Goal: Task Accomplishment & Management: Manage account settings

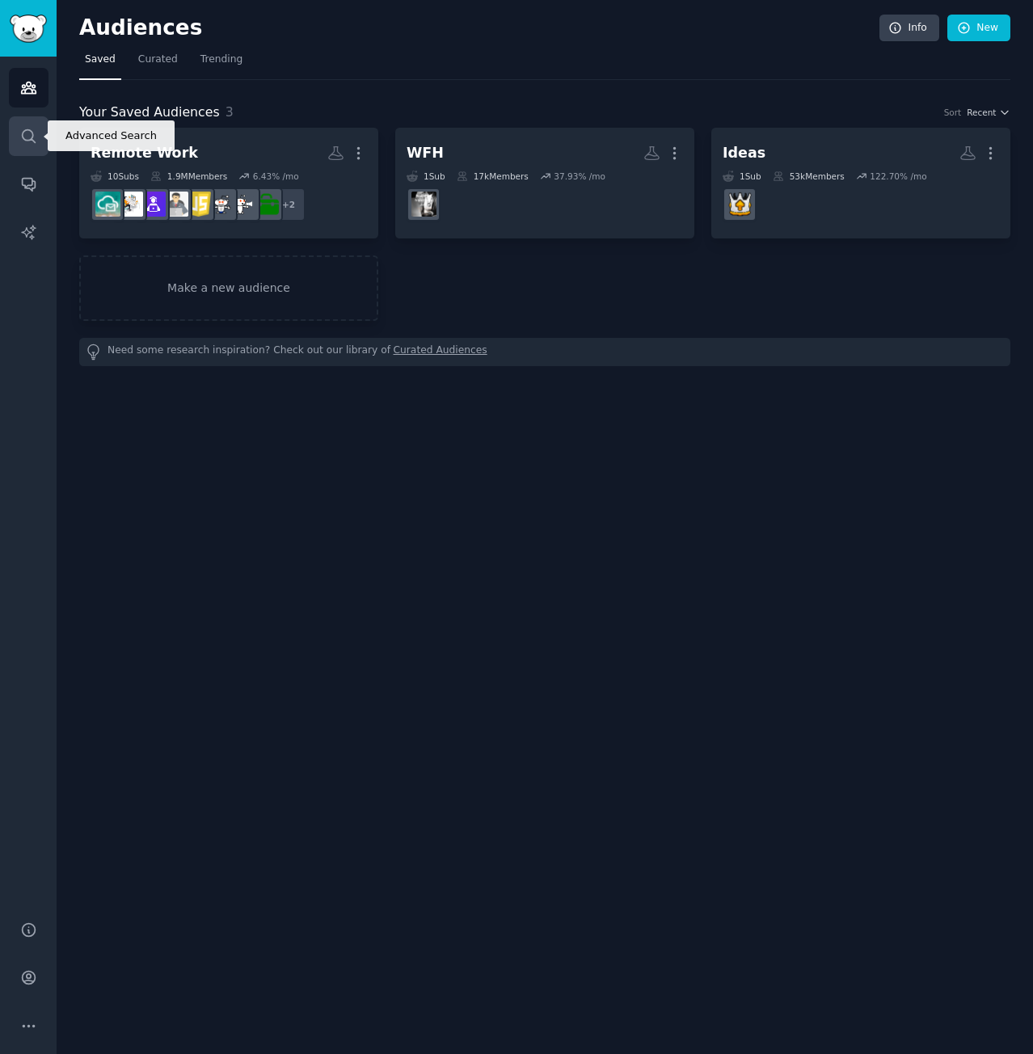
click at [46, 125] on link "Search" at bounding box center [29, 136] width 40 height 40
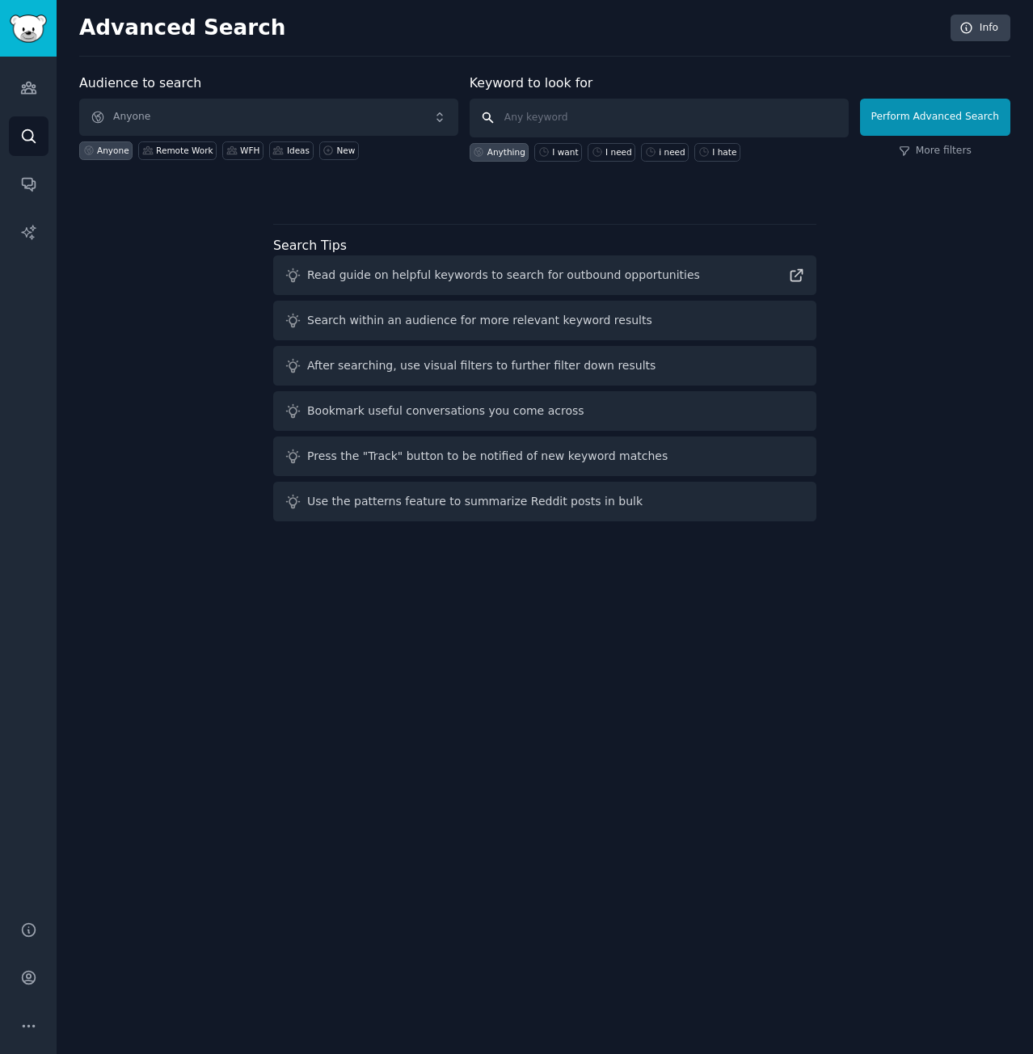
click at [734, 119] on input "text" at bounding box center [659, 118] width 379 height 39
type input "Poker"
click button "Perform Advanced Search" at bounding box center [935, 117] width 150 height 37
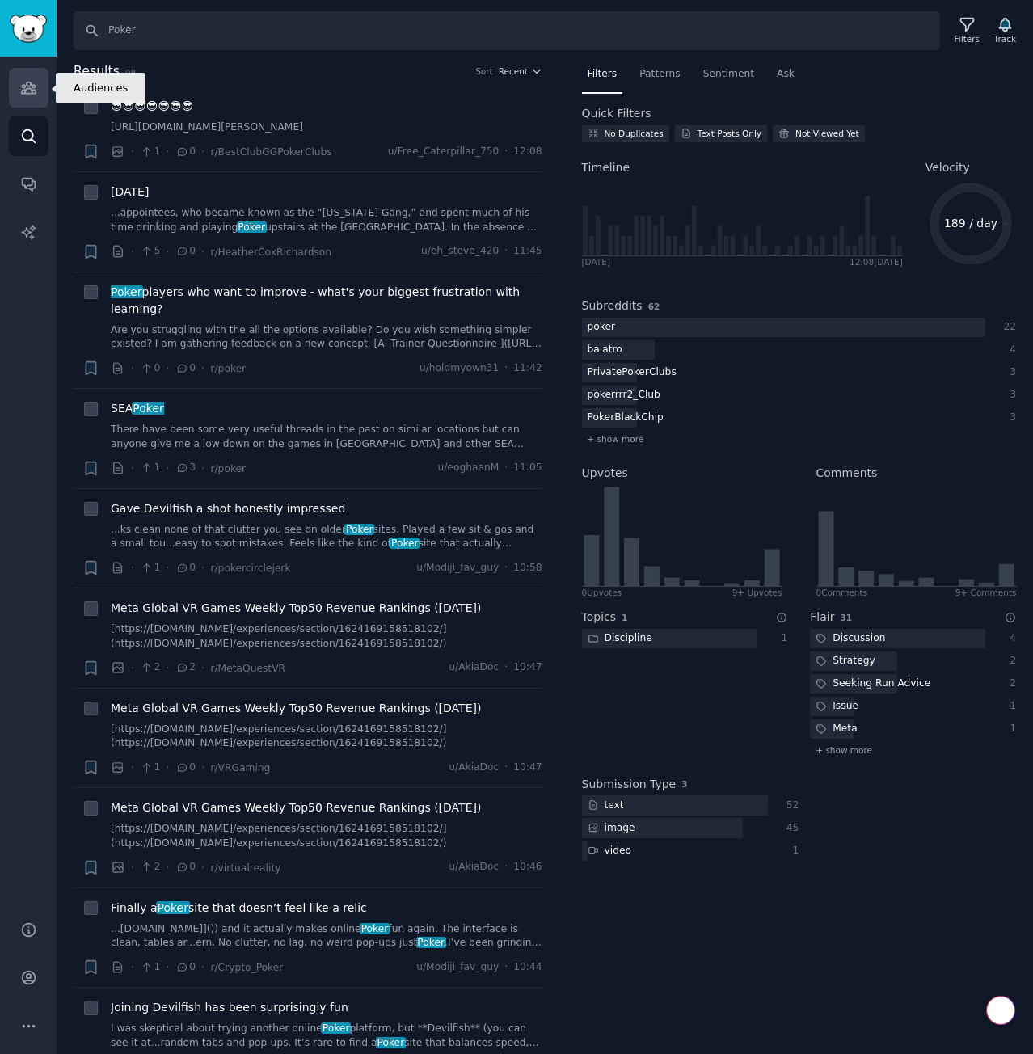
click at [41, 91] on link "Audiences" at bounding box center [29, 88] width 40 height 40
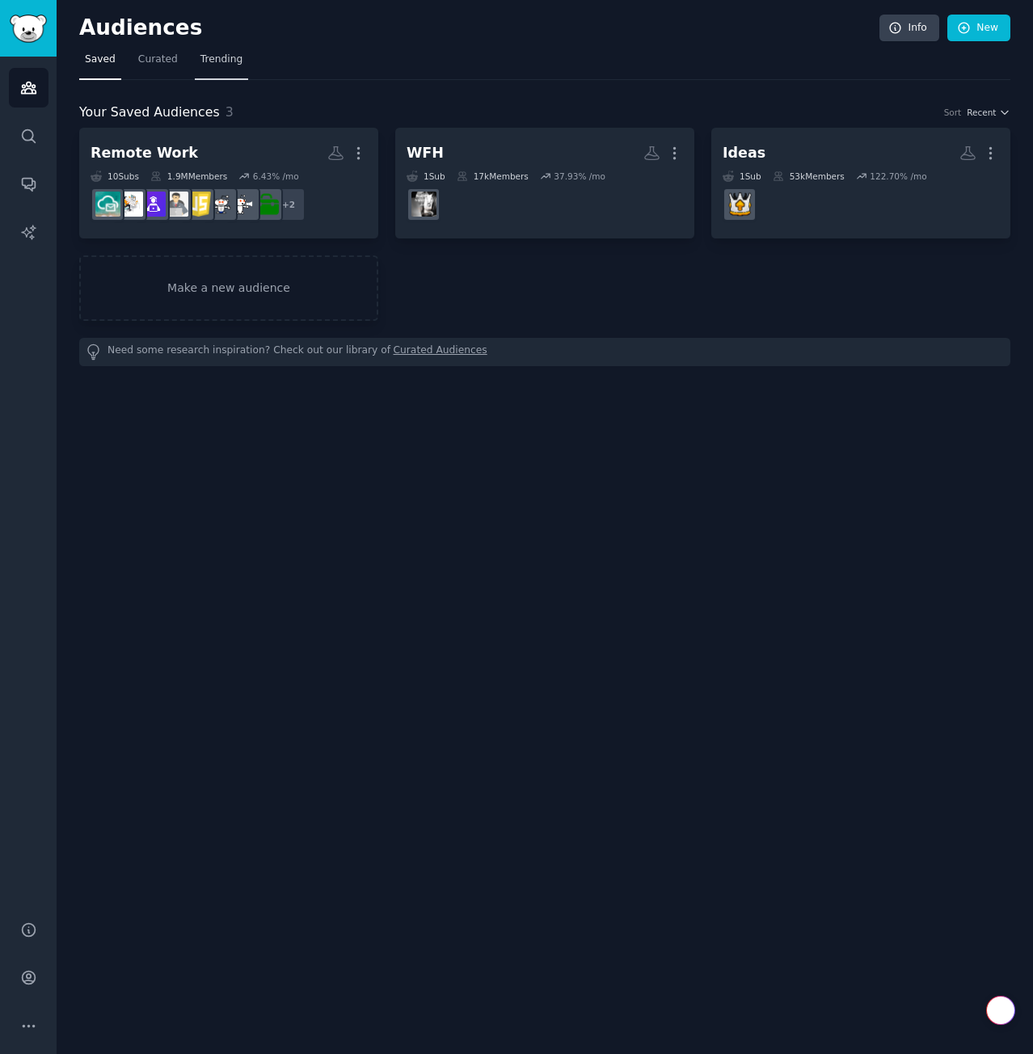
click at [209, 61] on span "Trending" at bounding box center [221, 60] width 42 height 15
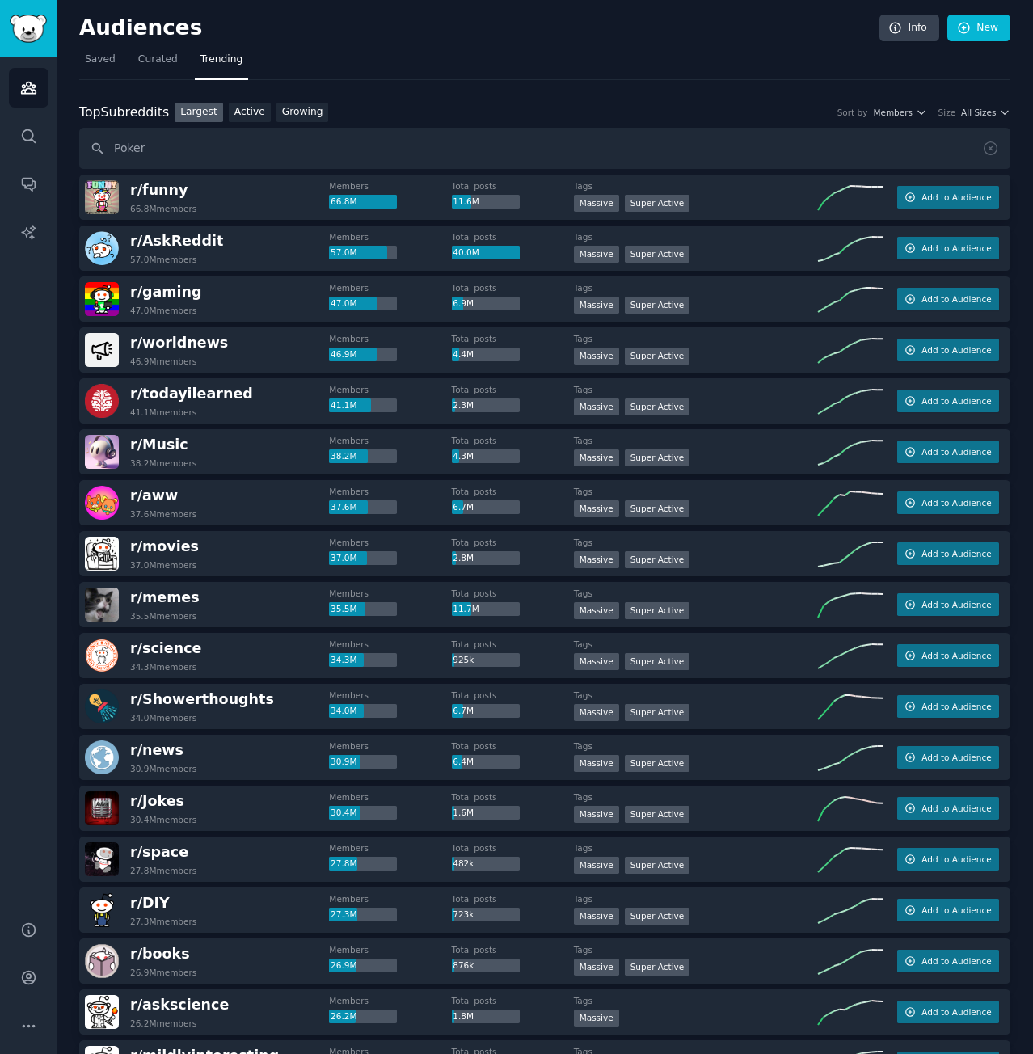
type input "Poker"
click at [536, 150] on input "Poker" at bounding box center [544, 148] width 931 height 41
click at [94, 146] on input "Poker" at bounding box center [544, 148] width 931 height 41
click at [205, 141] on input "Poker" at bounding box center [544, 148] width 931 height 41
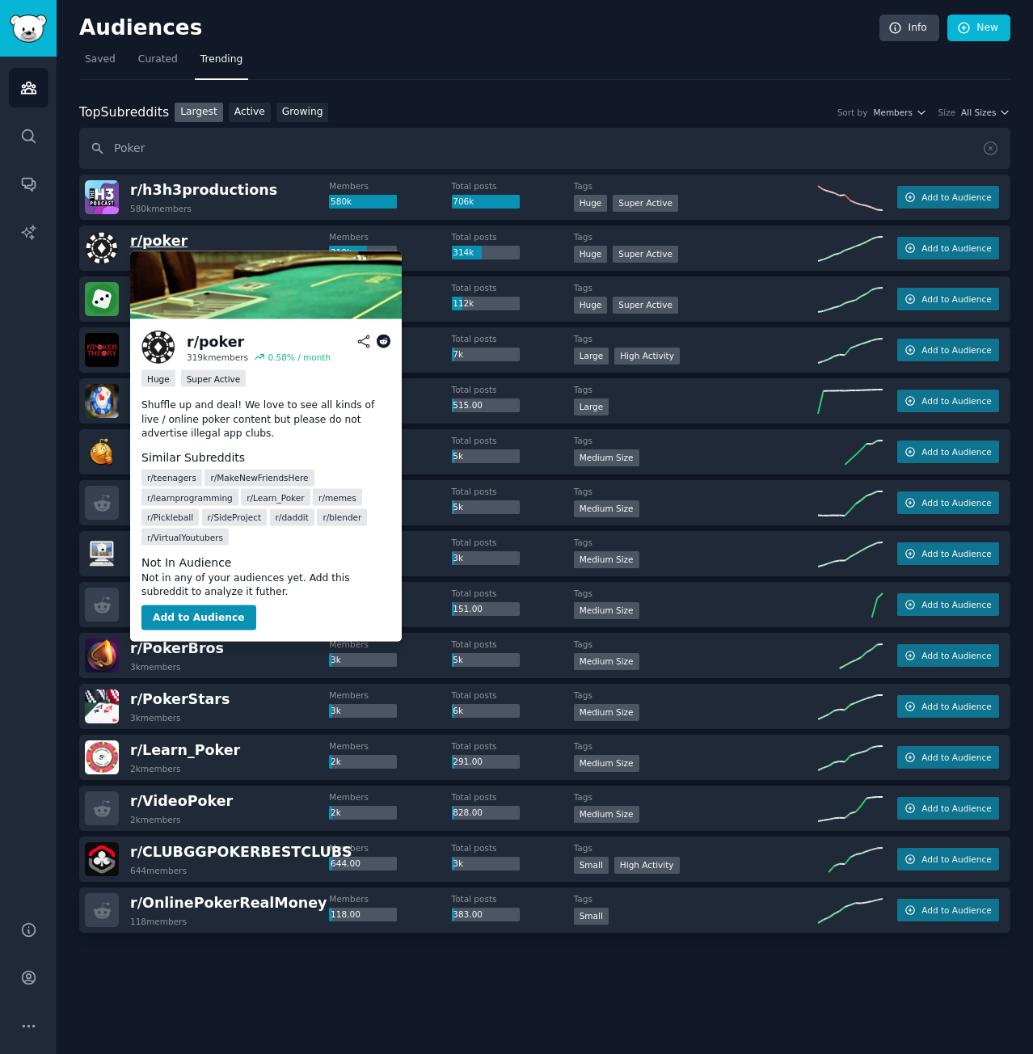
click at [158, 244] on span "r/ poker" at bounding box center [158, 241] width 57 height 16
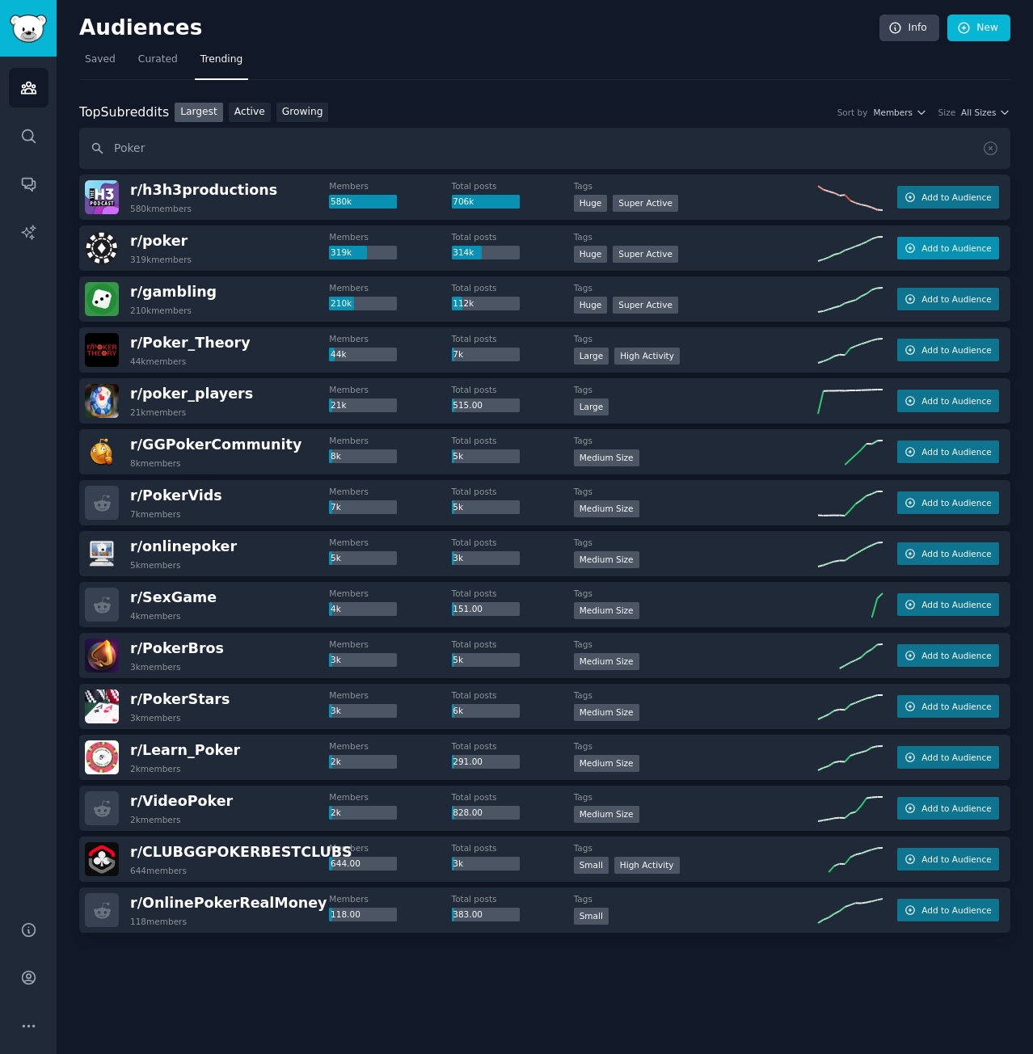
click at [947, 243] on span "Add to Audience" at bounding box center [957, 248] width 70 height 11
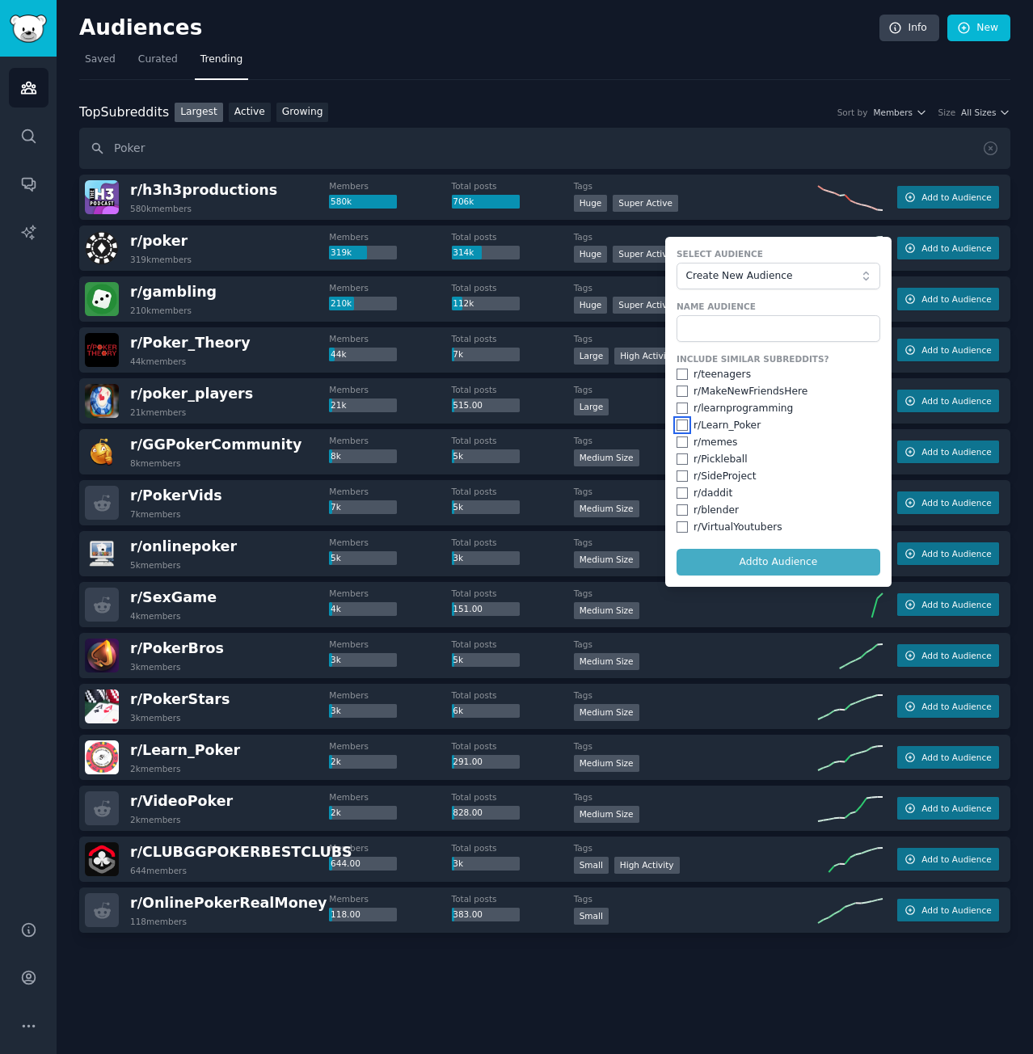
click at [685, 426] on input "checkbox" at bounding box center [682, 425] width 11 height 11
checkbox input "true"
click at [723, 332] on input "text" at bounding box center [779, 328] width 204 height 27
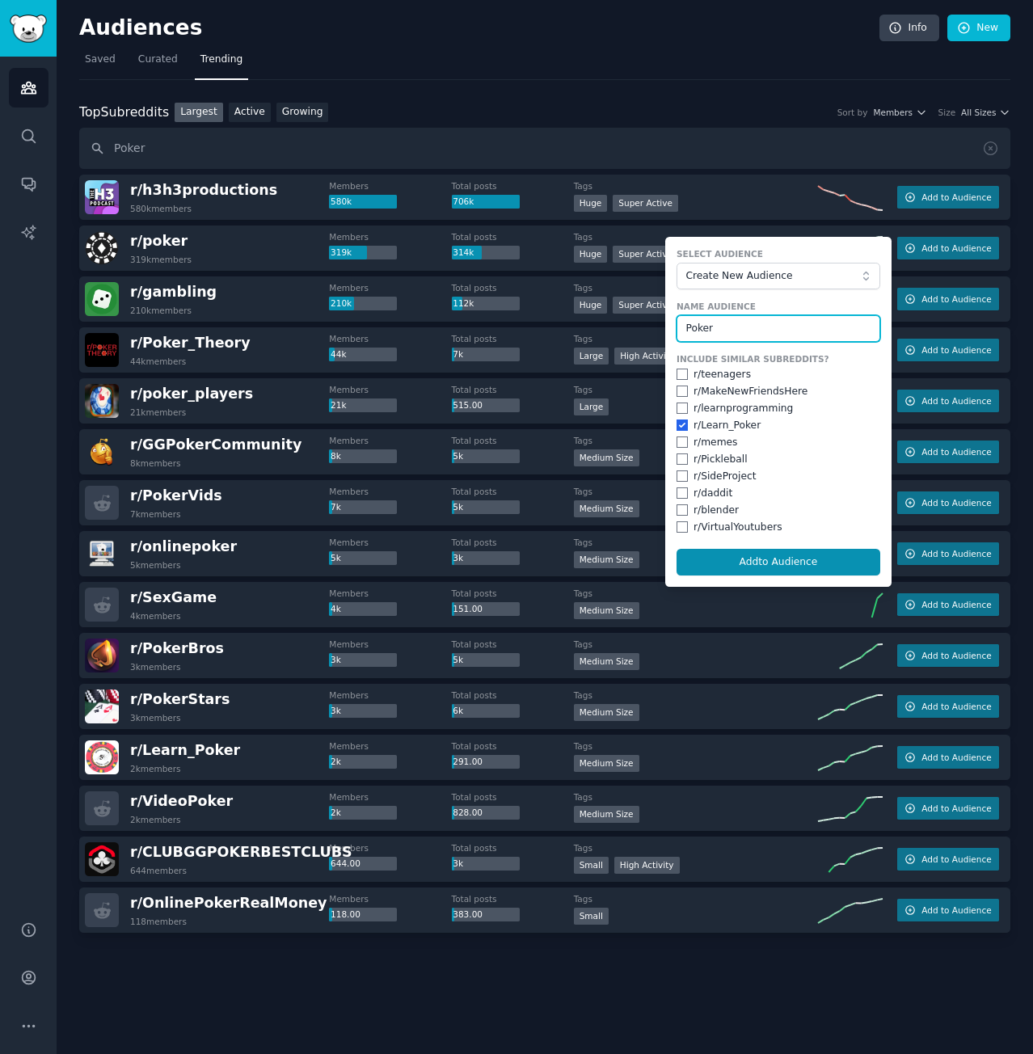
type input "Poker"
click at [748, 281] on span "Create New Audience" at bounding box center [773, 276] width 177 height 15
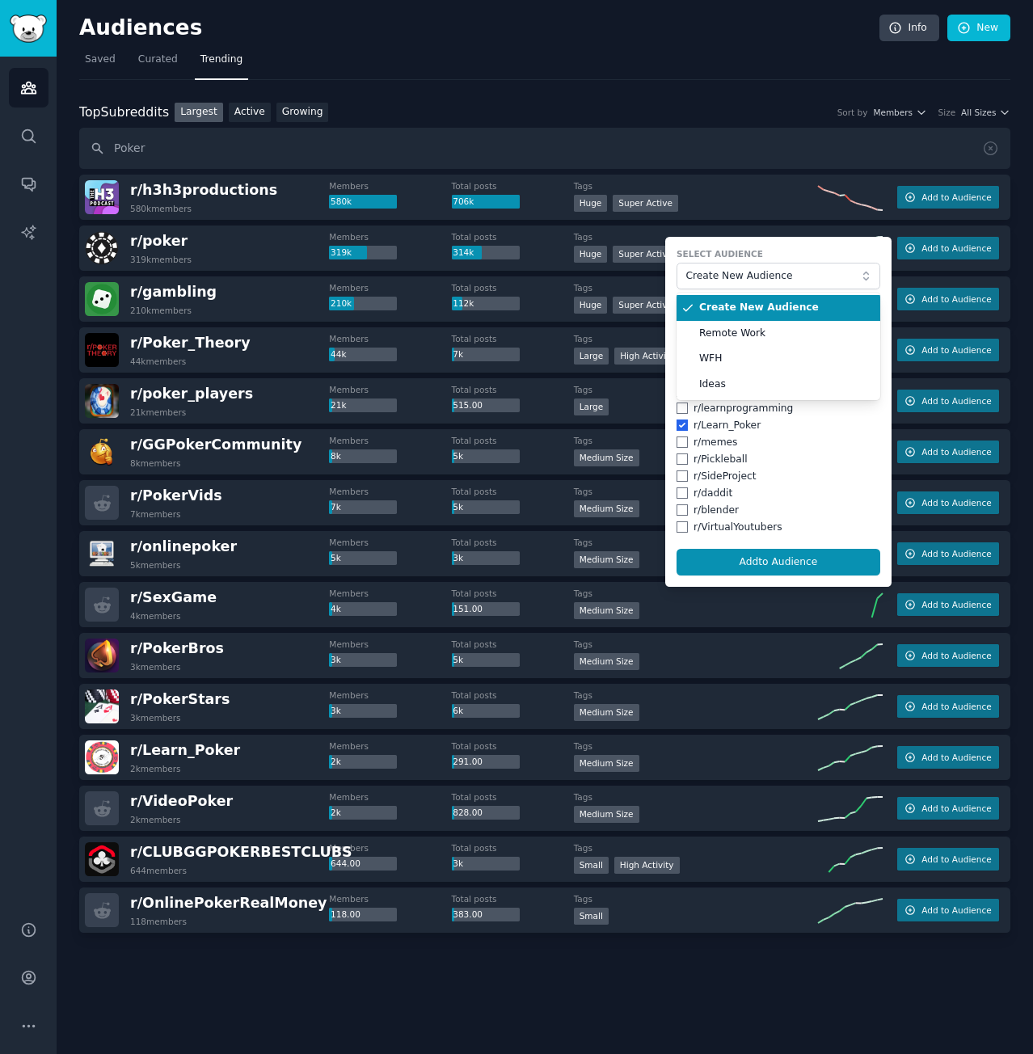
click at [793, 246] on form "Select Audience Create New Audience Create New Audience Remote Work WFH Ideas N…" at bounding box center [778, 412] width 226 height 350
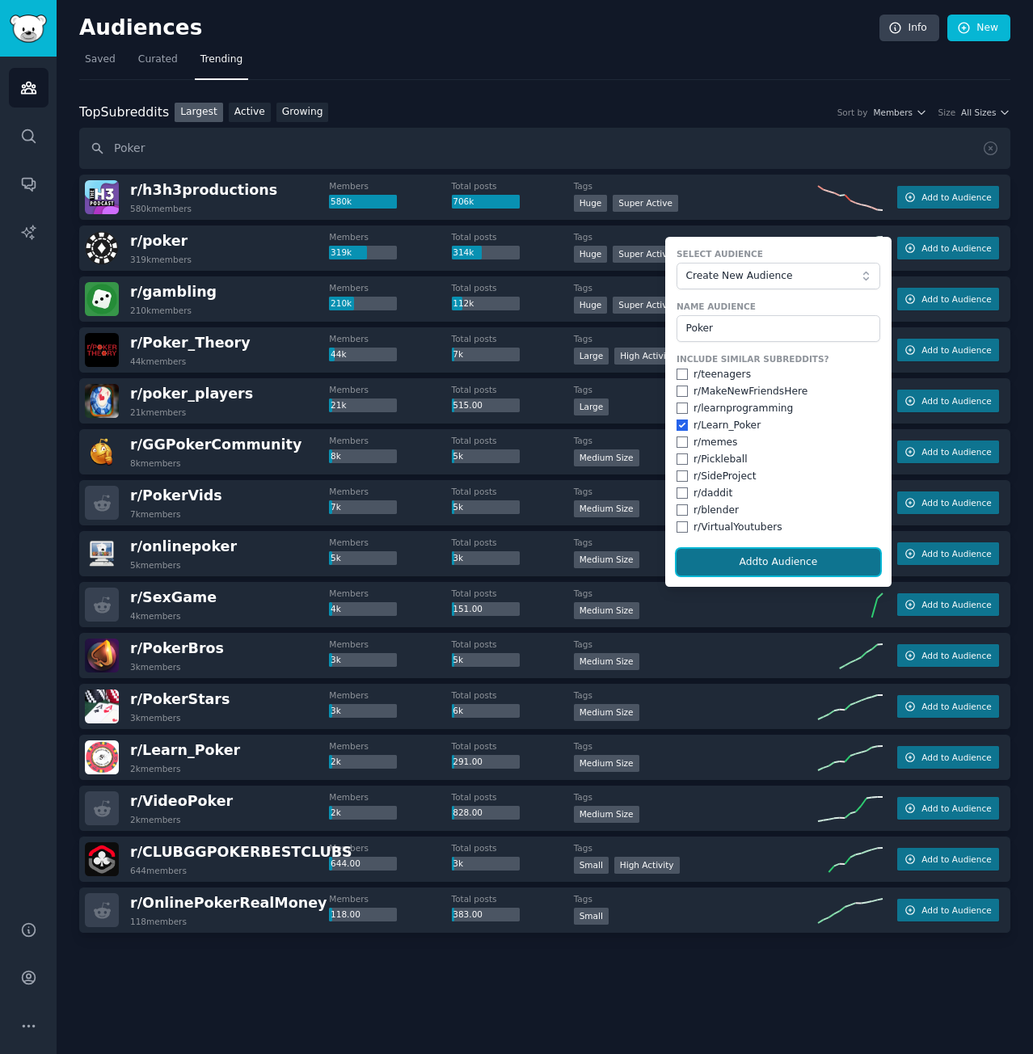
click at [769, 558] on button "Add to Audience" at bounding box center [779, 562] width 204 height 27
checkbox input "false"
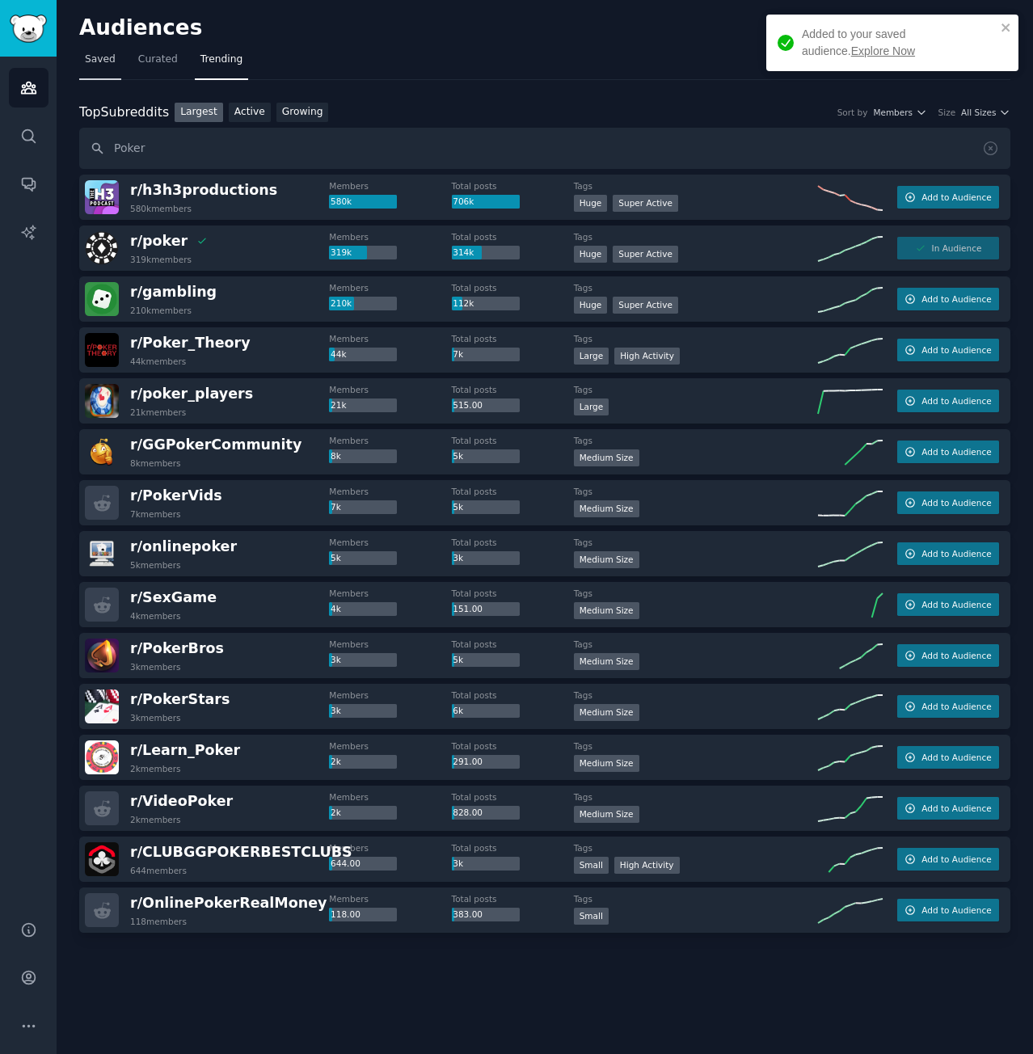
click at [85, 59] on span "Saved" at bounding box center [100, 60] width 31 height 15
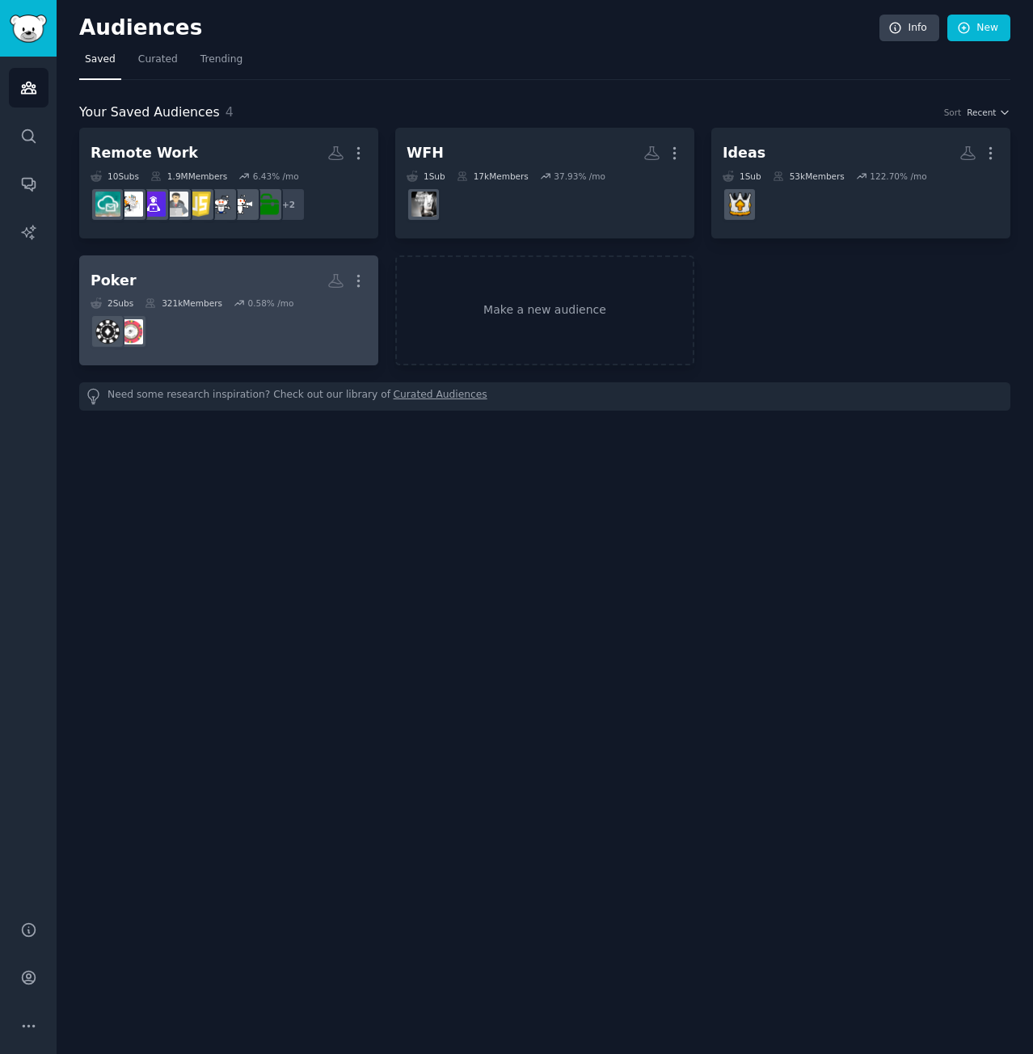
click at [200, 276] on h2 "Poker More" at bounding box center [229, 281] width 276 height 28
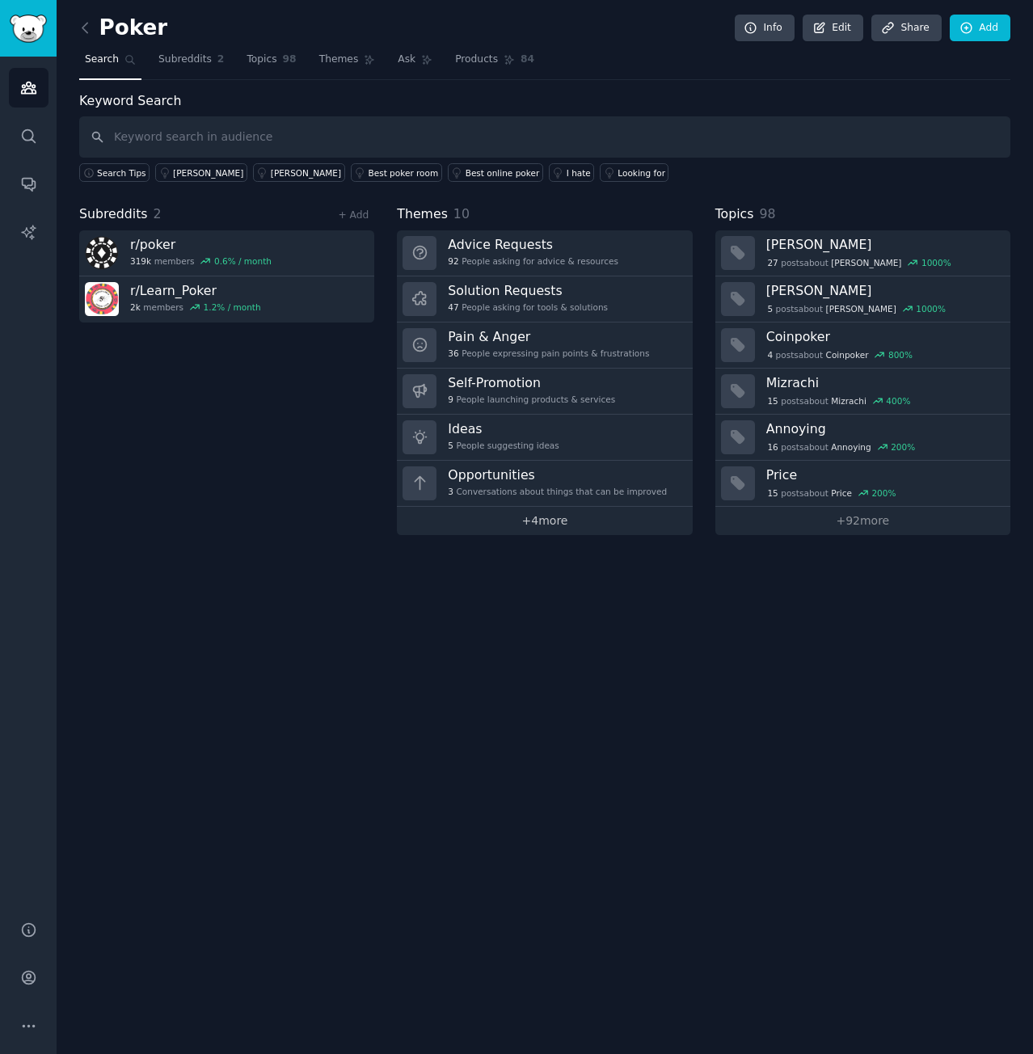
click at [555, 516] on link "+ 4 more" at bounding box center [544, 521] width 295 height 28
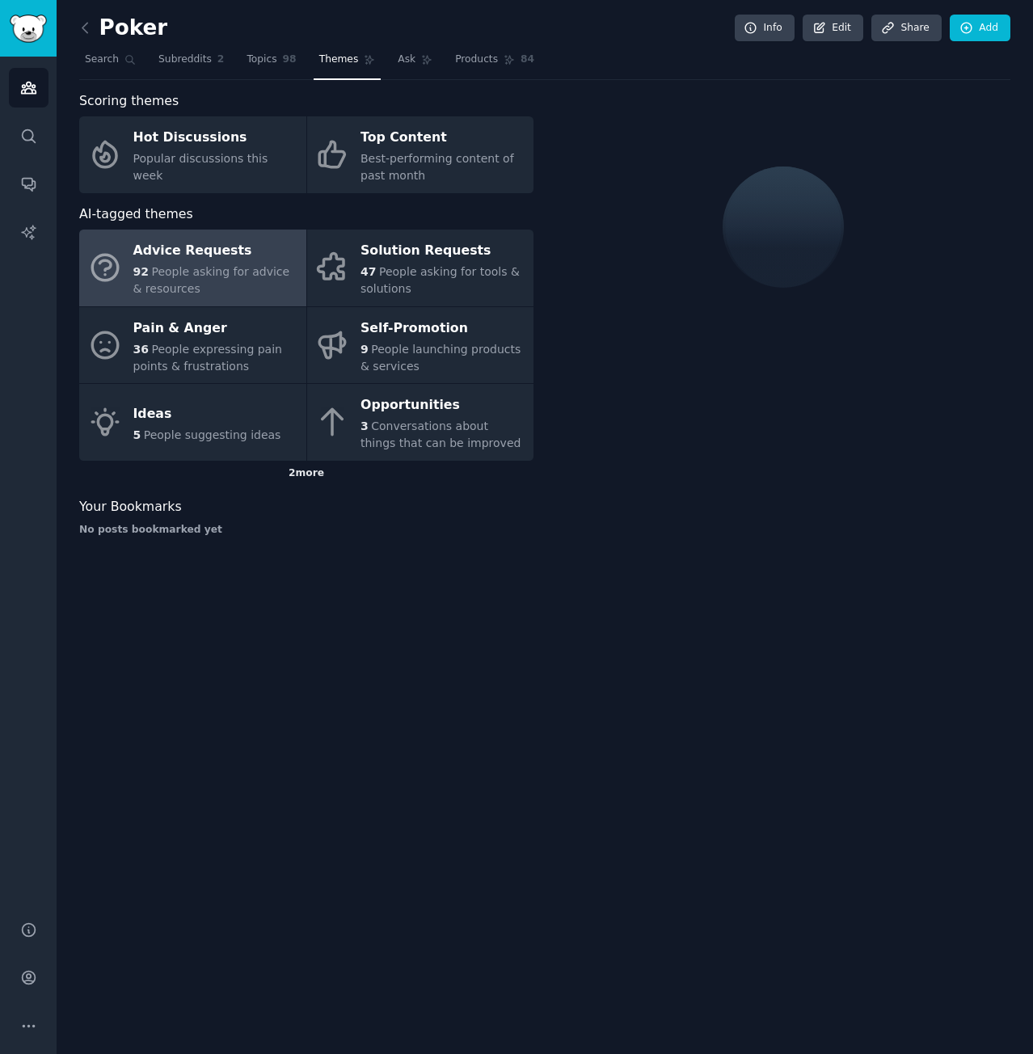
click at [309, 482] on div "2 more" at bounding box center [306, 474] width 454 height 26
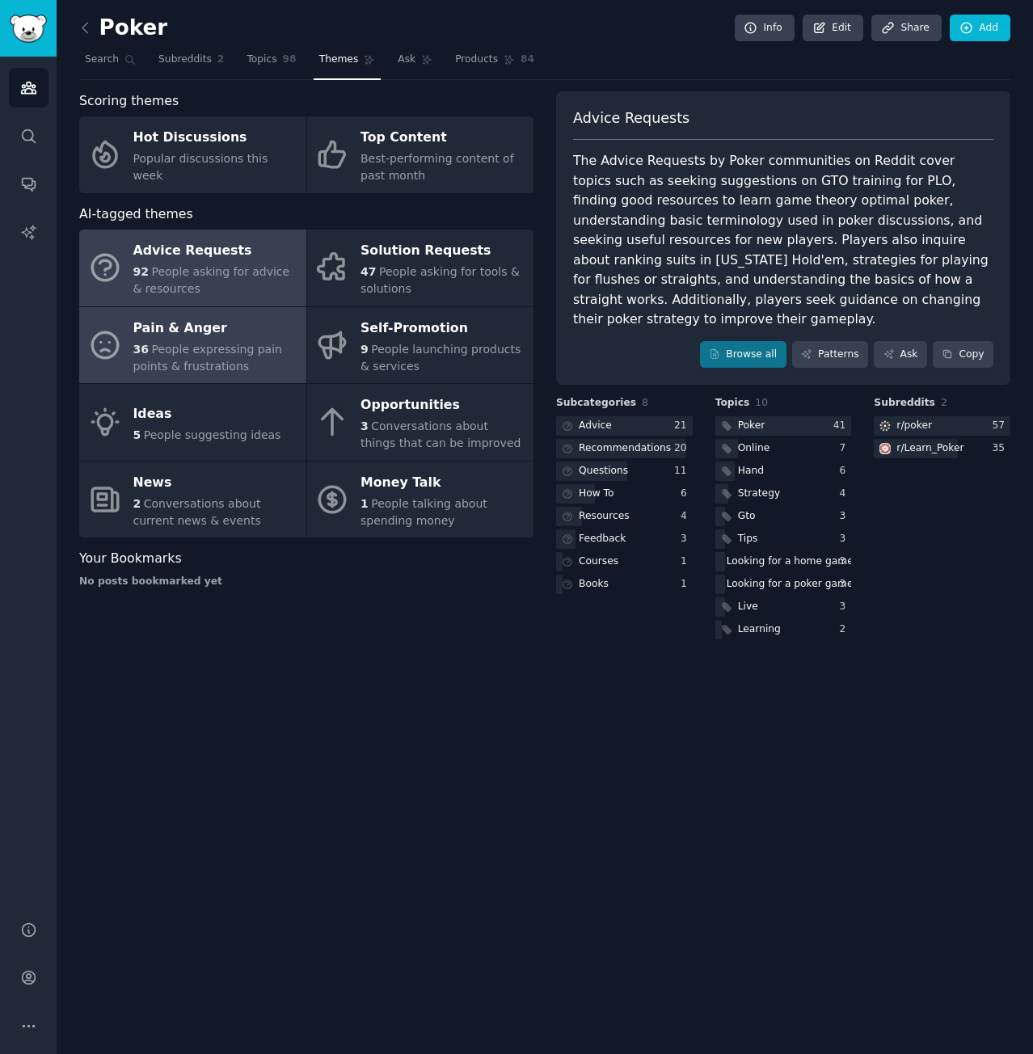
click at [246, 352] on span "People expressing pain points & frustrations" at bounding box center [207, 358] width 149 height 30
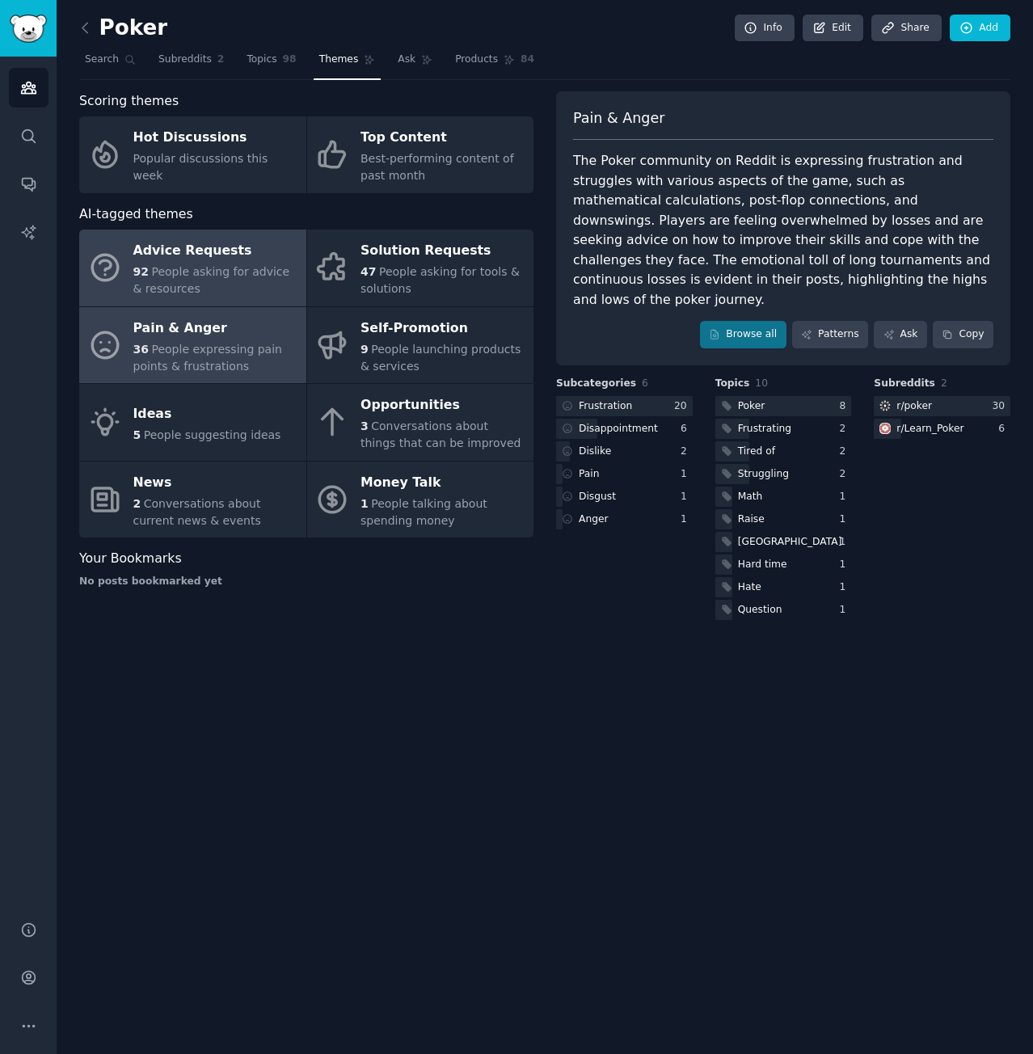
click at [227, 288] on div "92 People asking for advice & resources" at bounding box center [215, 281] width 165 height 34
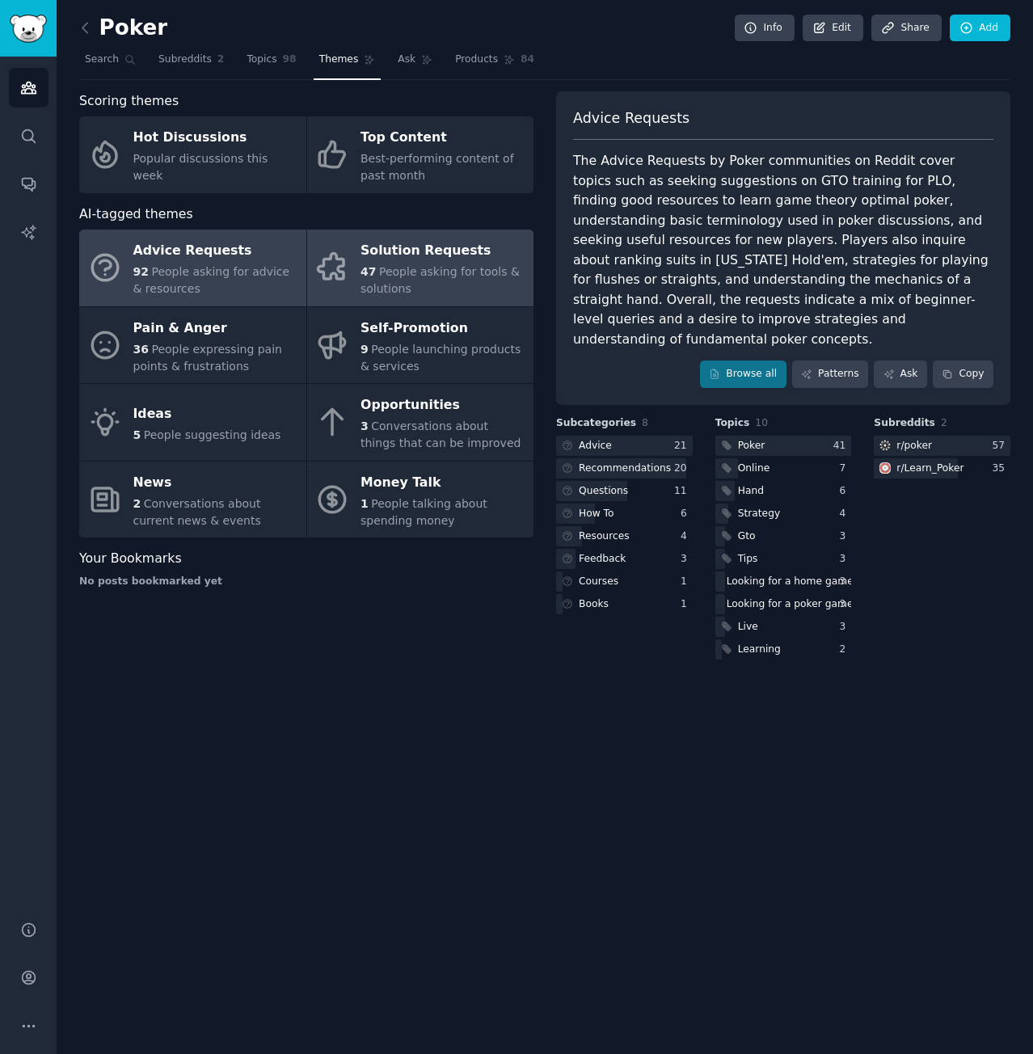
click at [423, 277] on span "People asking for tools & solutions" at bounding box center [440, 280] width 159 height 30
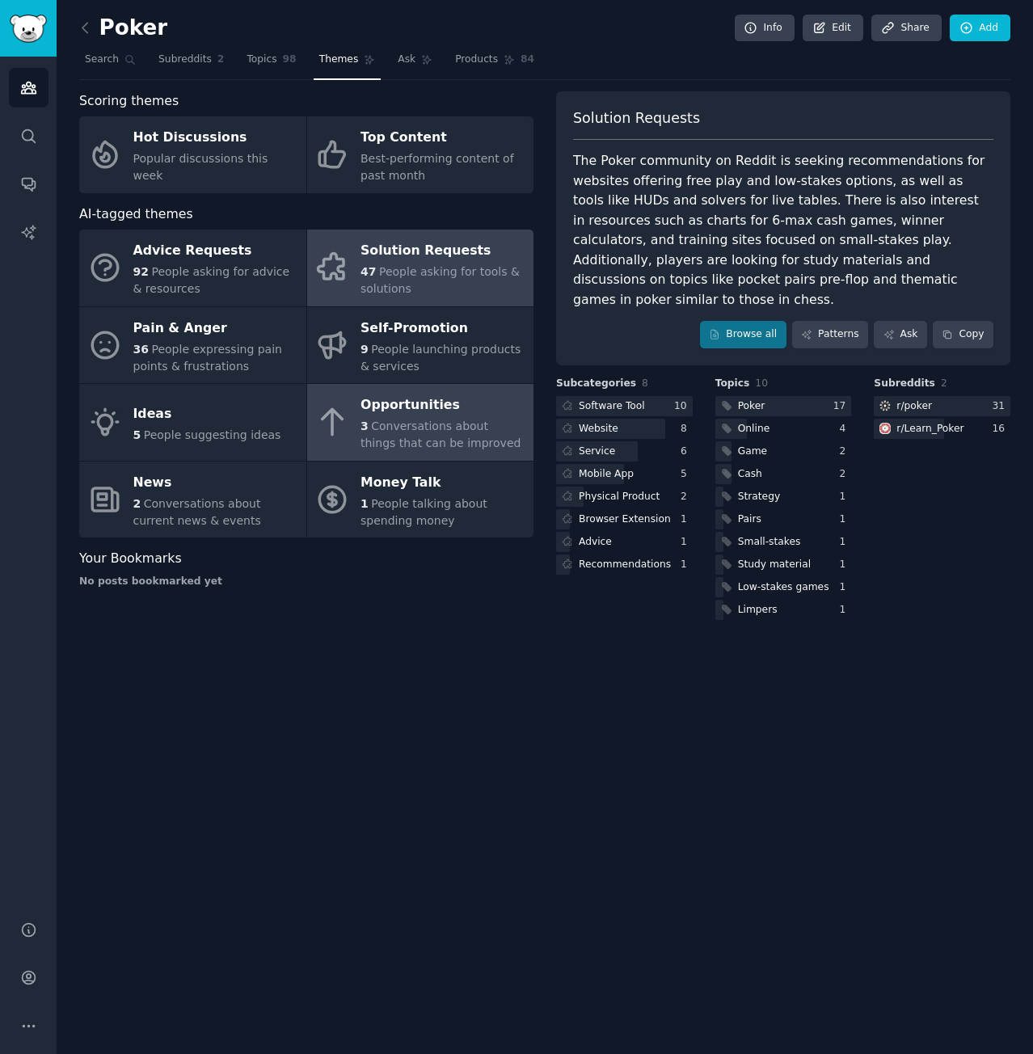
click at [419, 422] on span "Conversations about things that can be improved" at bounding box center [441, 435] width 160 height 30
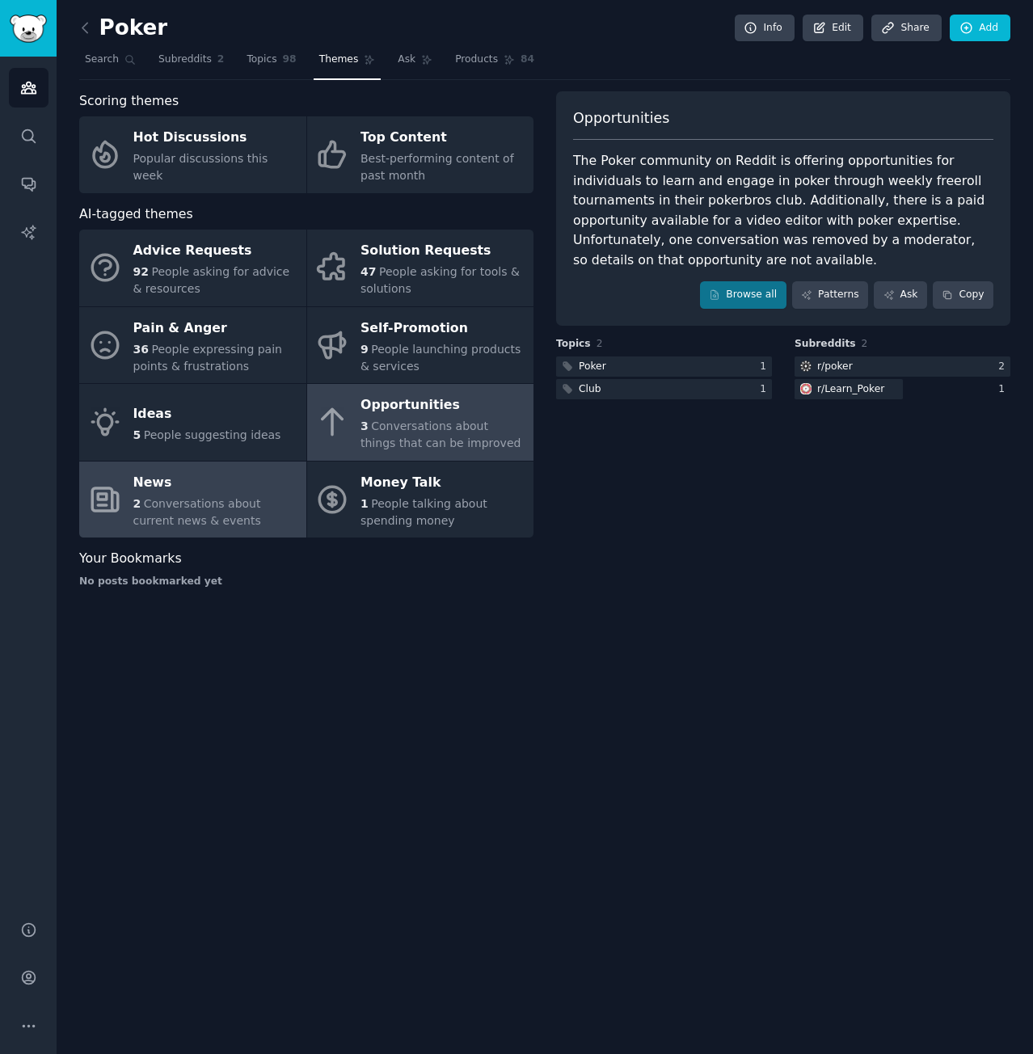
click at [134, 501] on span "2" at bounding box center [137, 503] width 8 height 13
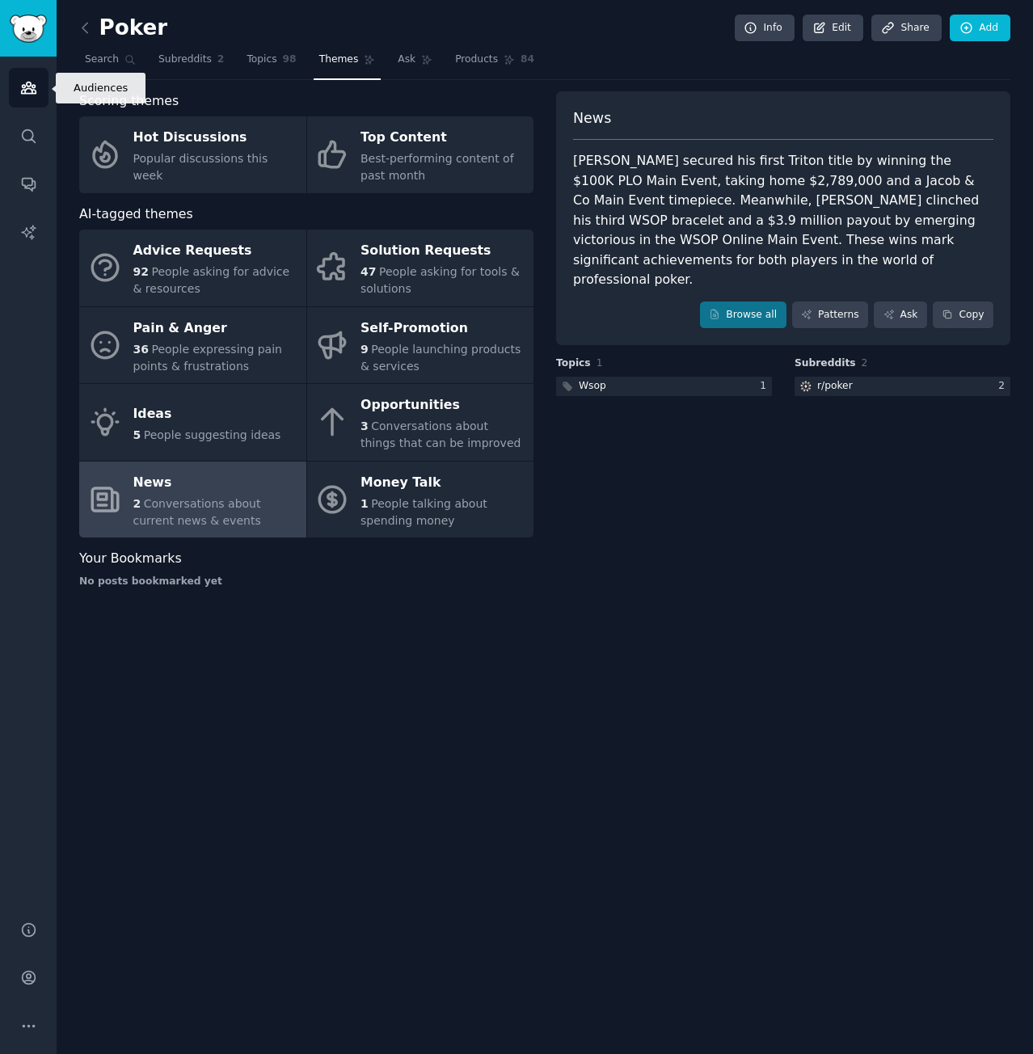
click at [36, 92] on icon "Sidebar" at bounding box center [28, 87] width 17 height 17
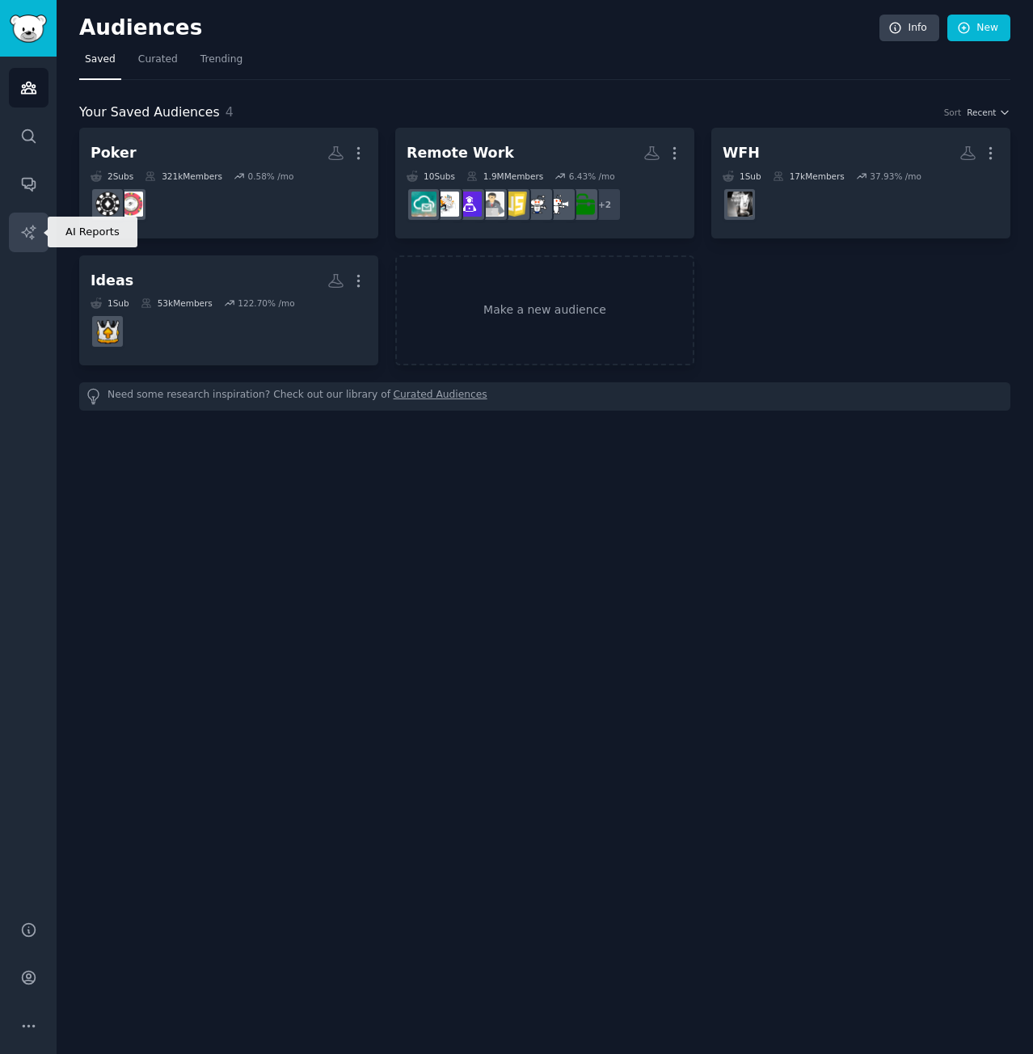
click at [33, 240] on icon "Sidebar" at bounding box center [28, 232] width 17 height 17
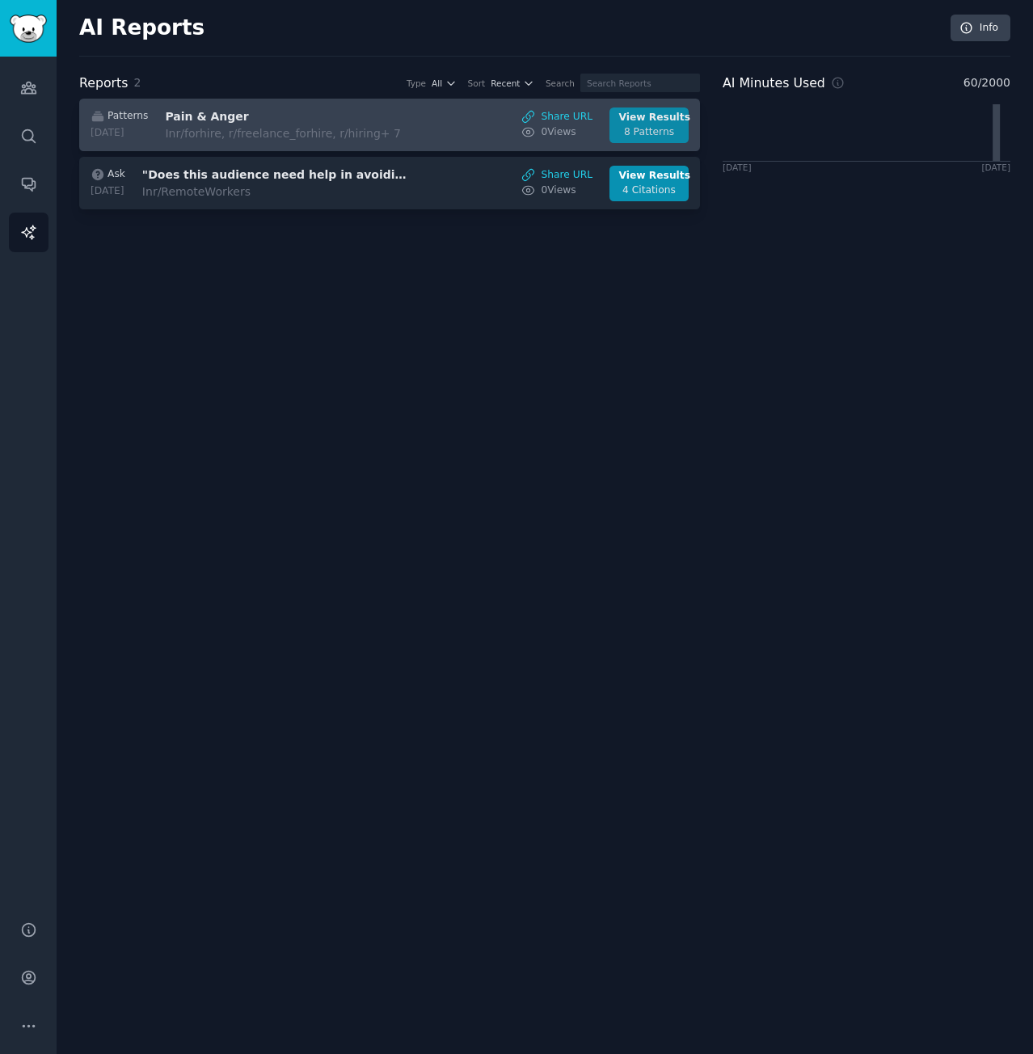
click at [676, 121] on div "View Results" at bounding box center [649, 118] width 61 height 15
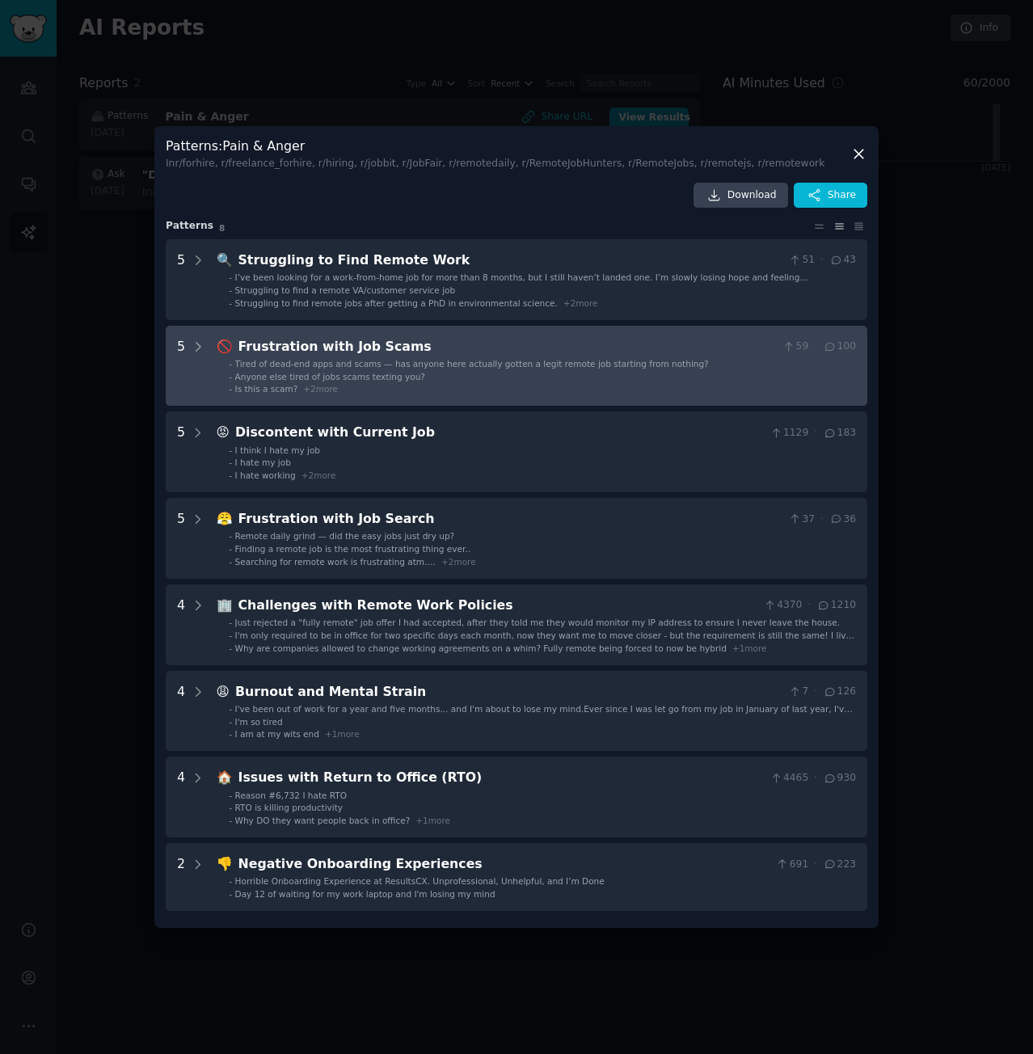
click at [236, 382] on ul "- Tired of dead-end apps and scams — has anyone here actually gotten a legit re…" at bounding box center [536, 376] width 639 height 37
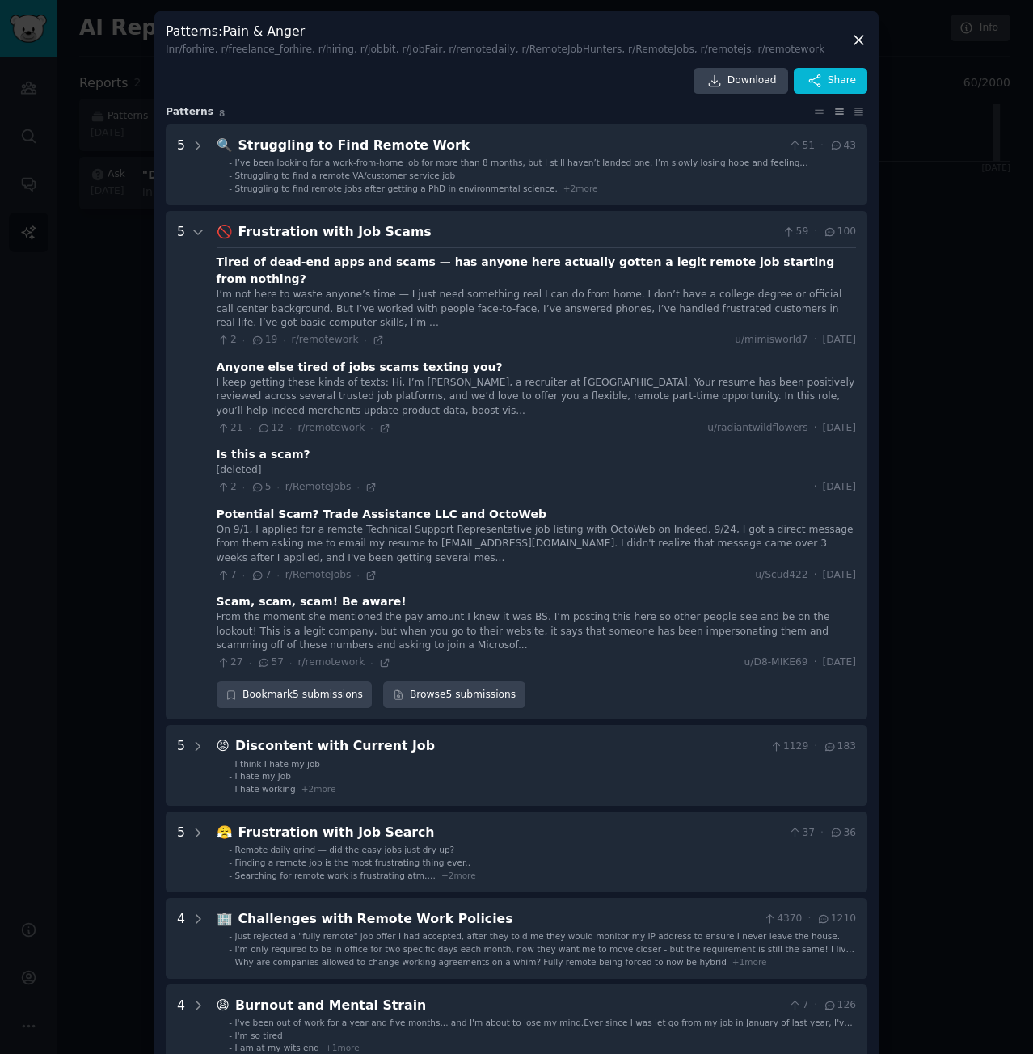
click at [863, 32] on icon at bounding box center [858, 40] width 17 height 17
